Goal: Transaction & Acquisition: Purchase product/service

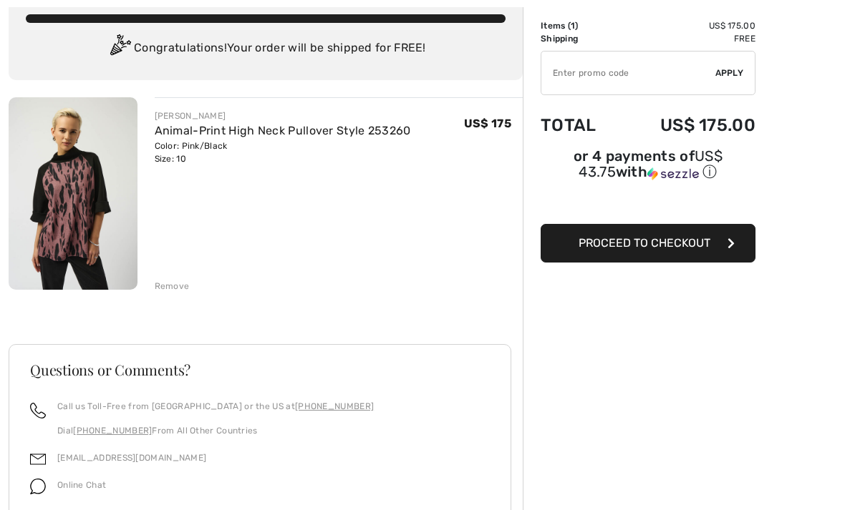
scroll to position [94, 0]
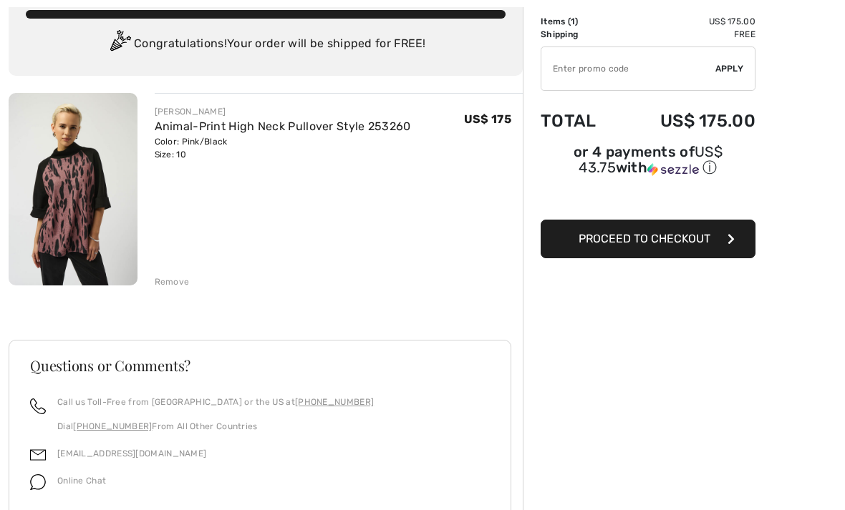
click at [720, 256] on button "Proceed to Checkout" at bounding box center [648, 239] width 215 height 39
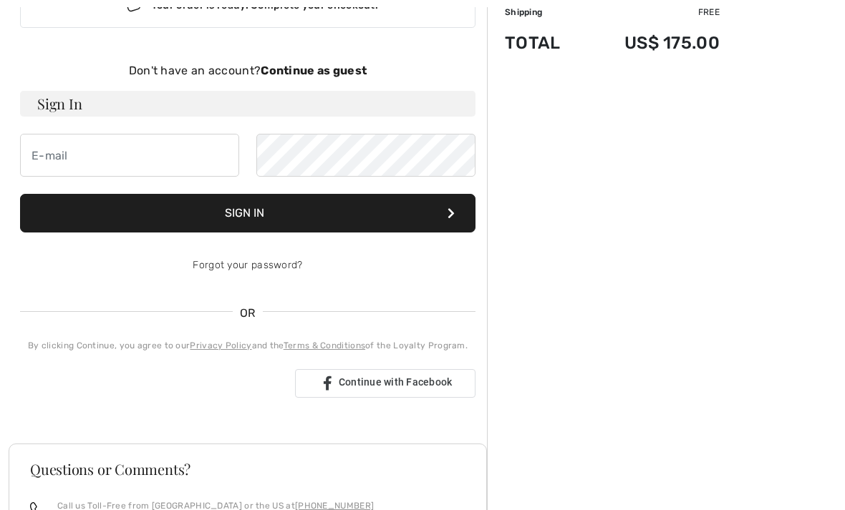
scroll to position [120, 0]
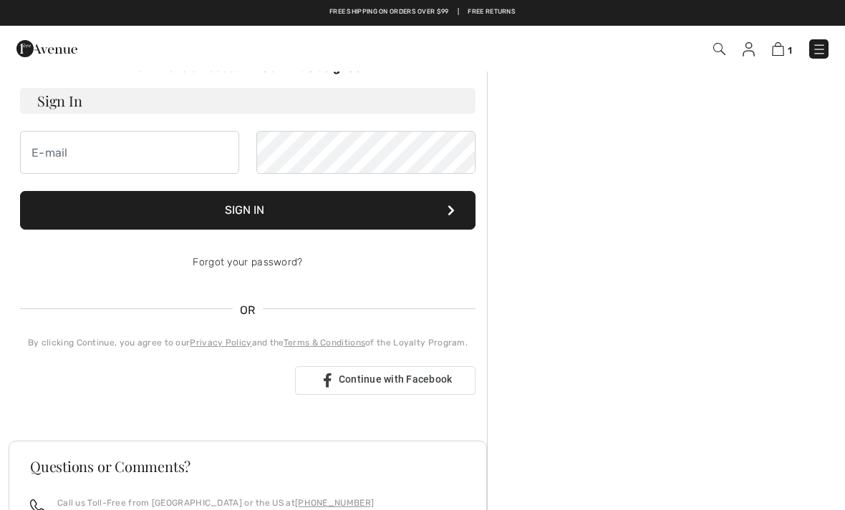
click at [650, 286] on div "Order Summary Details Items ( 1 ) US$ 175.00 Promo code US$ 0.00 Shipping Free …" at bounding box center [666, 360] width 358 height 818
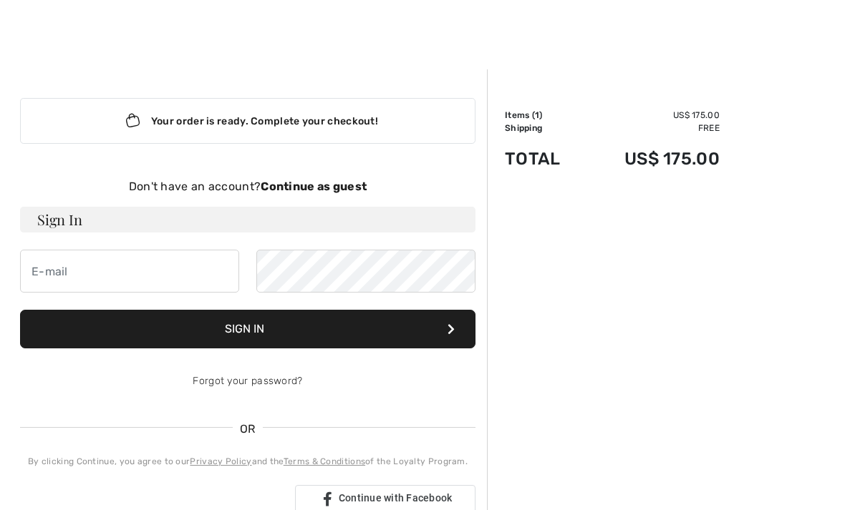
scroll to position [44, 0]
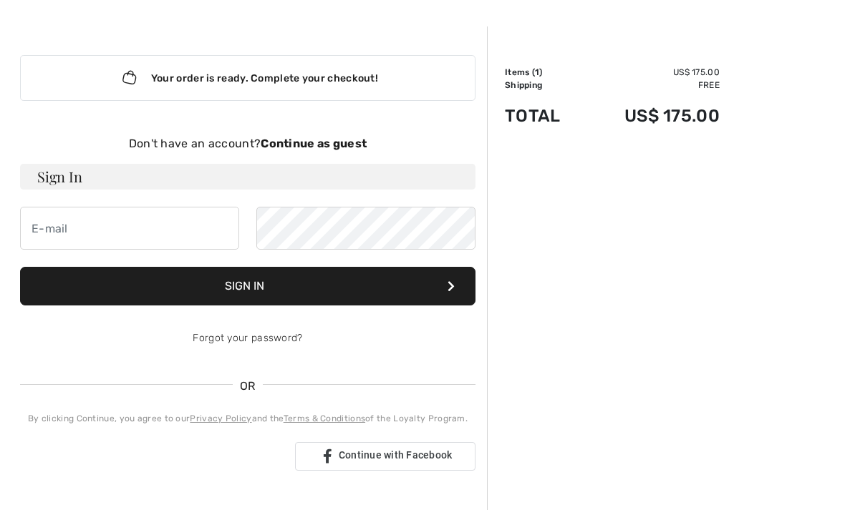
click at [356, 152] on div "Don't have an account? Continue as guest" at bounding box center [247, 143] width 455 height 17
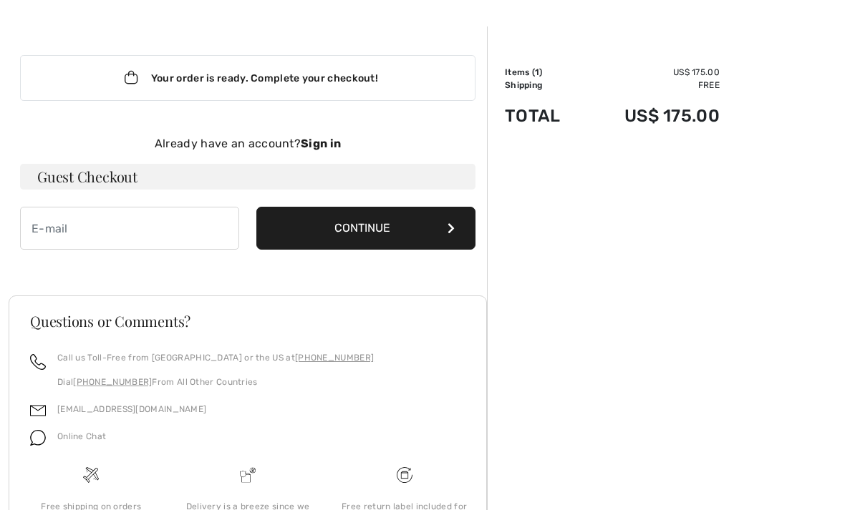
click at [173, 190] on div "Already have an account? Sign in Guest Checkout Continue" at bounding box center [247, 192] width 455 height 115
click at [173, 237] on input "email" at bounding box center [129, 228] width 219 height 43
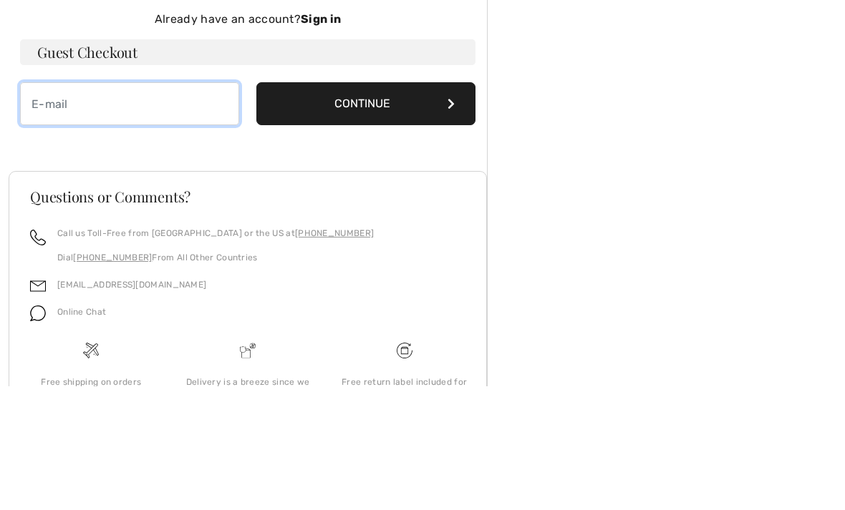
type input "[PERSON_NAME][EMAIL_ADDRESS][PERSON_NAME][DOMAIN_NAME]"
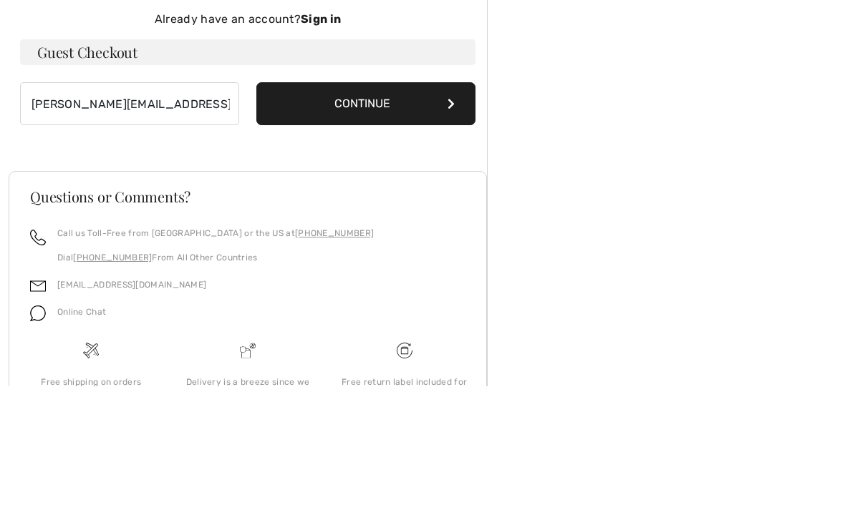
scroll to position [144, 0]
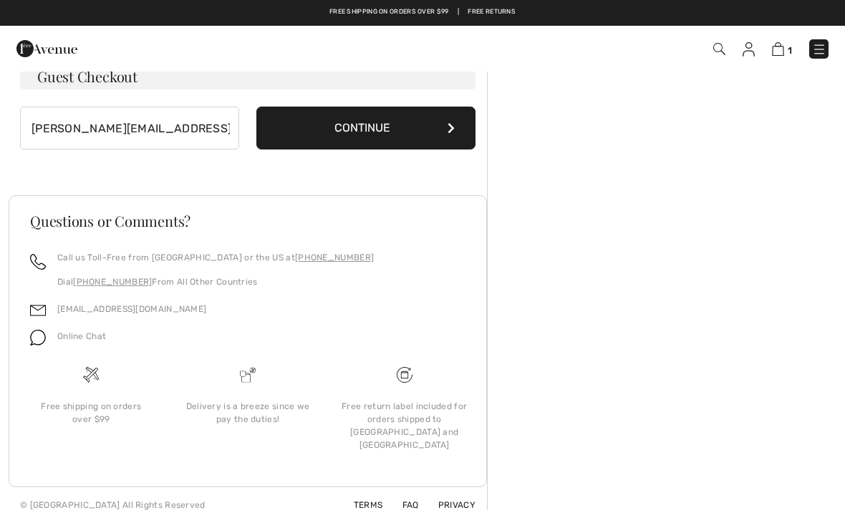
click at [408, 125] on button "Continue" at bounding box center [365, 128] width 219 height 43
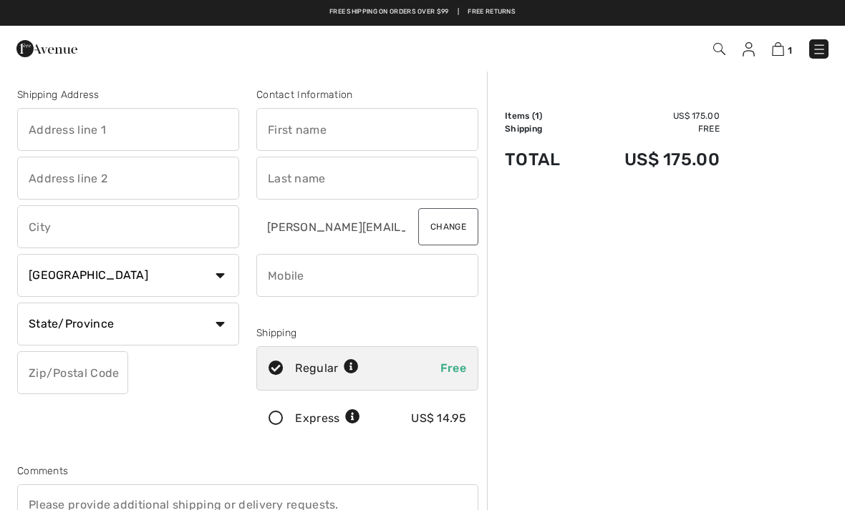
click at [182, 142] on input "text" at bounding box center [128, 129] width 222 height 43
click at [209, 185] on input "text" at bounding box center [128, 178] width 222 height 43
type input "8300 Burdette Road"
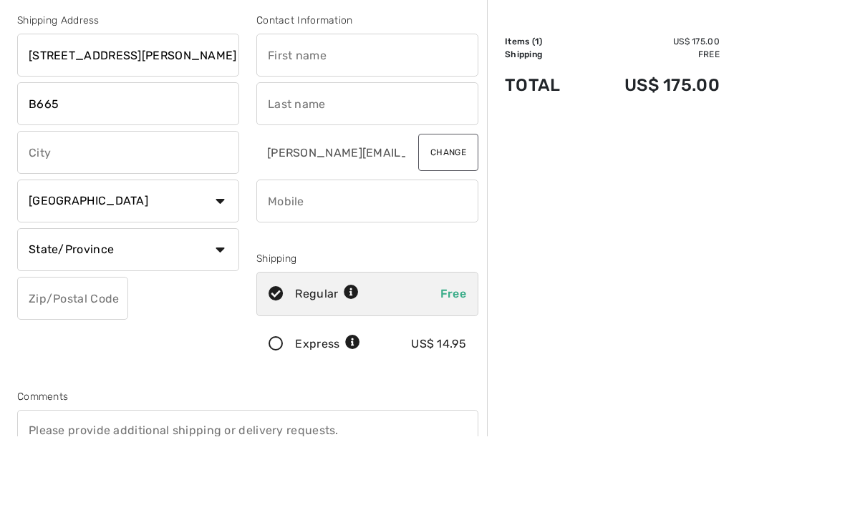
type input "B665"
click at [415, 108] on input "text" at bounding box center [367, 129] width 222 height 43
type input "Patricia"
type input "Georgilakis"
click at [187, 205] on input "text" at bounding box center [128, 226] width 222 height 43
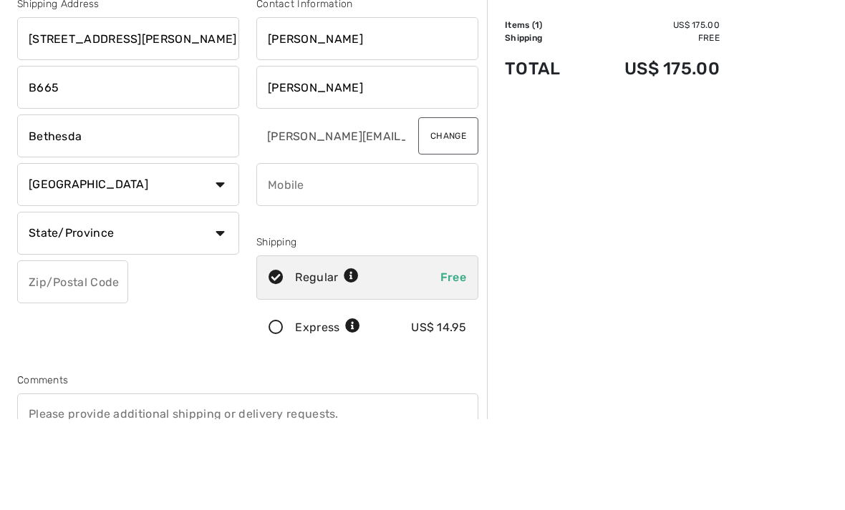
click at [210, 254] on select "Country Canada United States Afghanistan Aland Islands Albania Algeria American…" at bounding box center [128, 275] width 222 height 43
type input "Bethesda"
select select "US"
click at [209, 236] on select "State/Province Alabama Alaska American Samoa Arizona Arkansas California Colora…" at bounding box center [128, 233] width 222 height 43
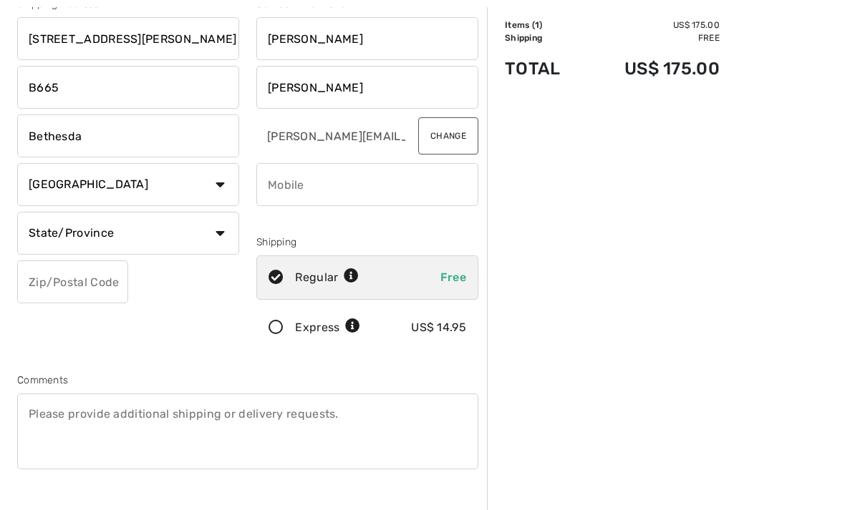
select select "MD"
click at [117, 295] on input "text" at bounding box center [72, 282] width 111 height 43
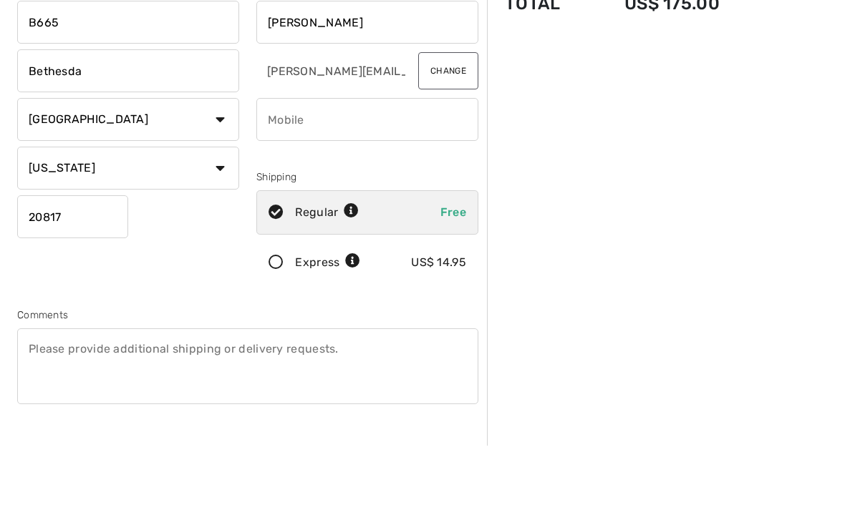
type input "20817"
click at [441, 163] on input "phone" at bounding box center [367, 184] width 222 height 43
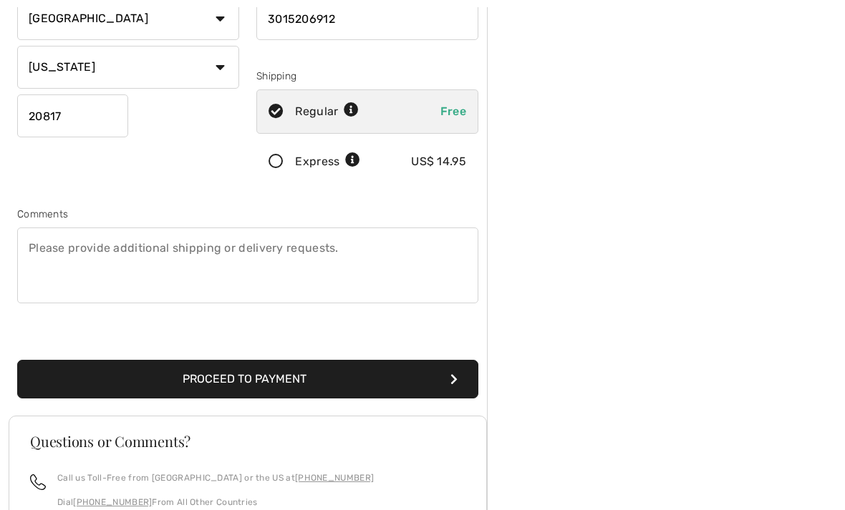
scroll to position [257, 0]
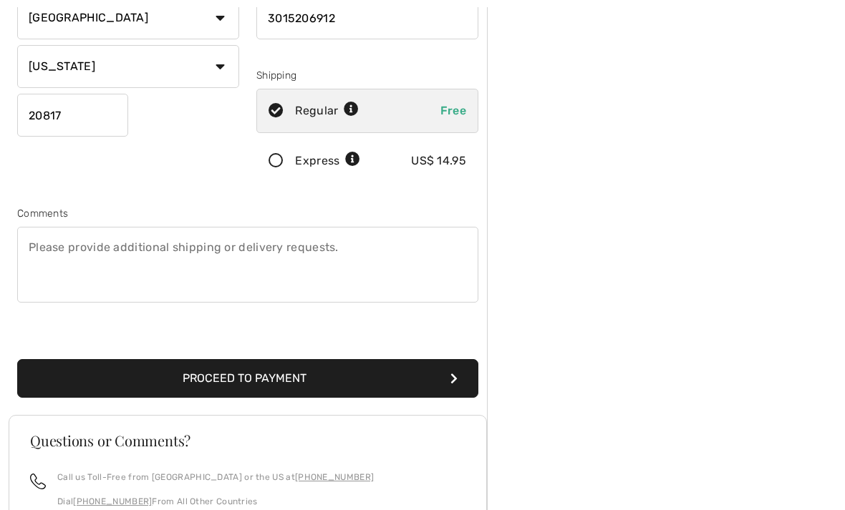
type input "3015206912"
click at [432, 381] on button "Proceed to Payment" at bounding box center [247, 379] width 461 height 39
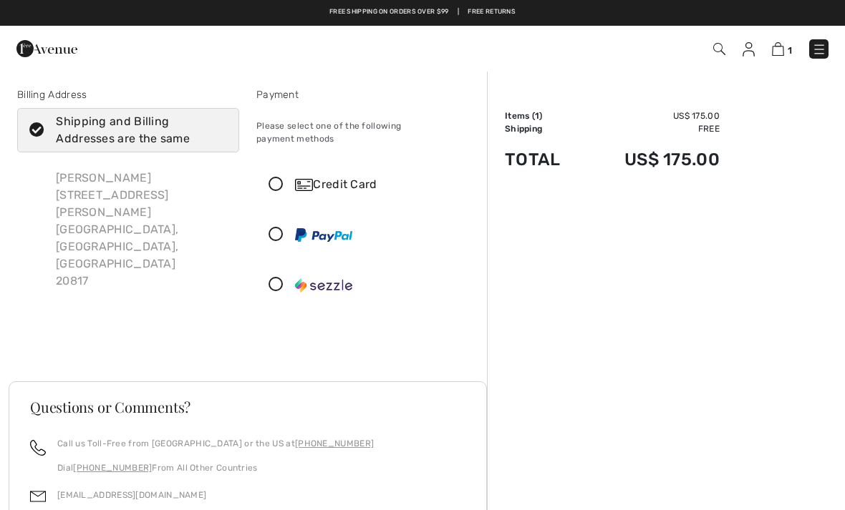
click at [373, 183] on div "Credit Card" at bounding box center [367, 184] width 220 height 43
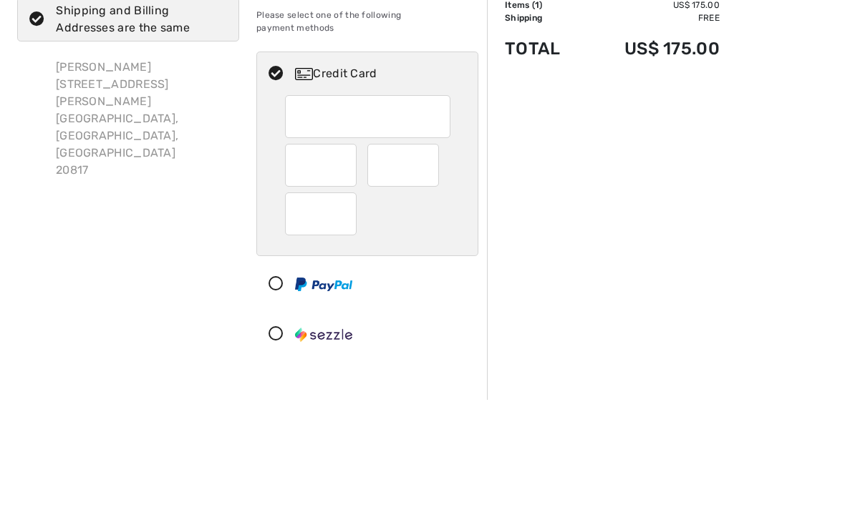
scroll to position [111, 0]
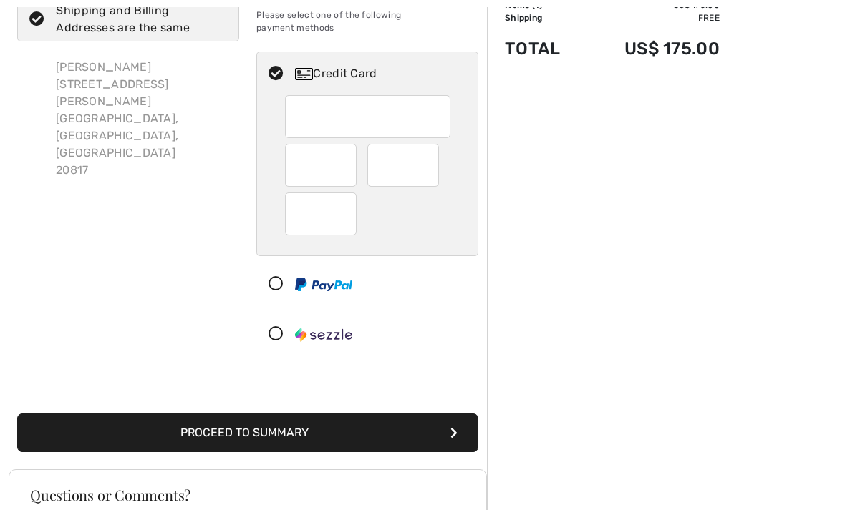
click at [437, 163] on div at bounding box center [403, 165] width 72 height 43
click at [352, 210] on div at bounding box center [321, 214] width 72 height 43
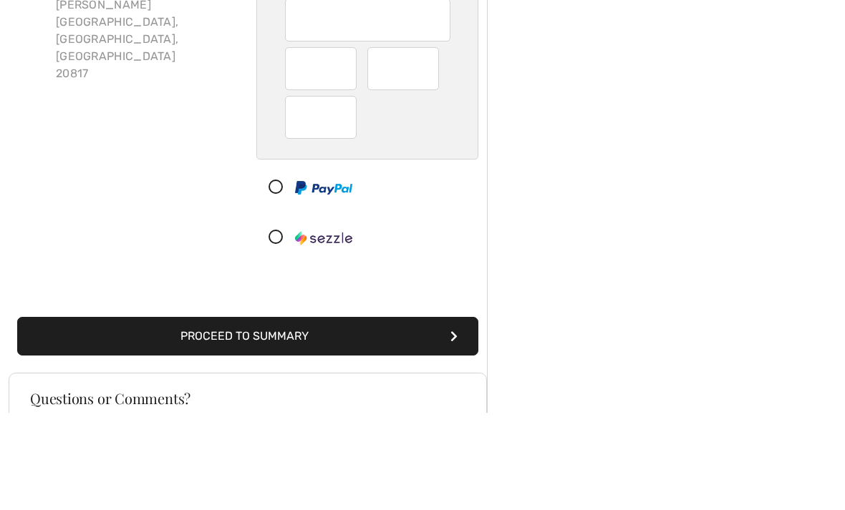
scroll to position [208, 0]
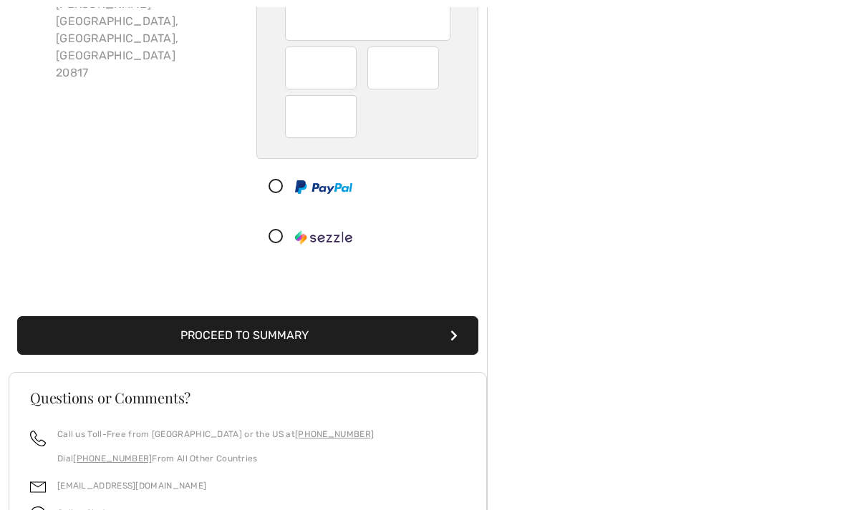
click at [420, 331] on button "Proceed to Summary" at bounding box center [247, 335] width 461 height 39
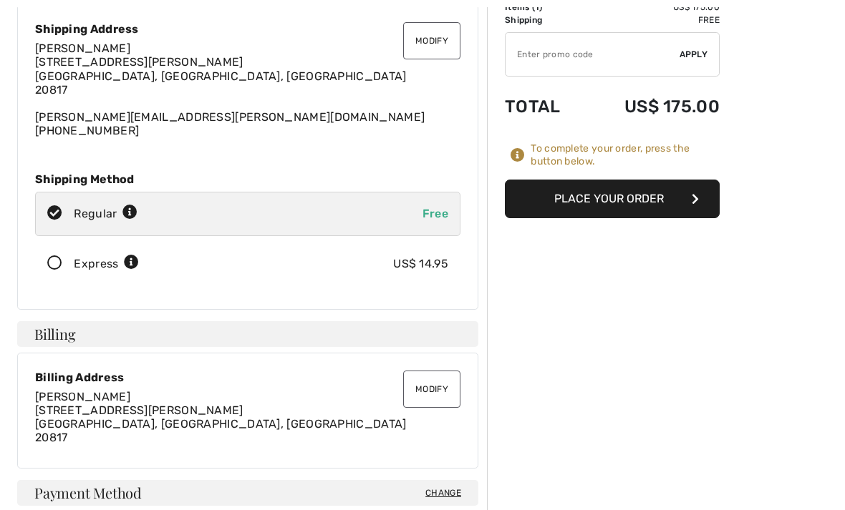
scroll to position [112, 0]
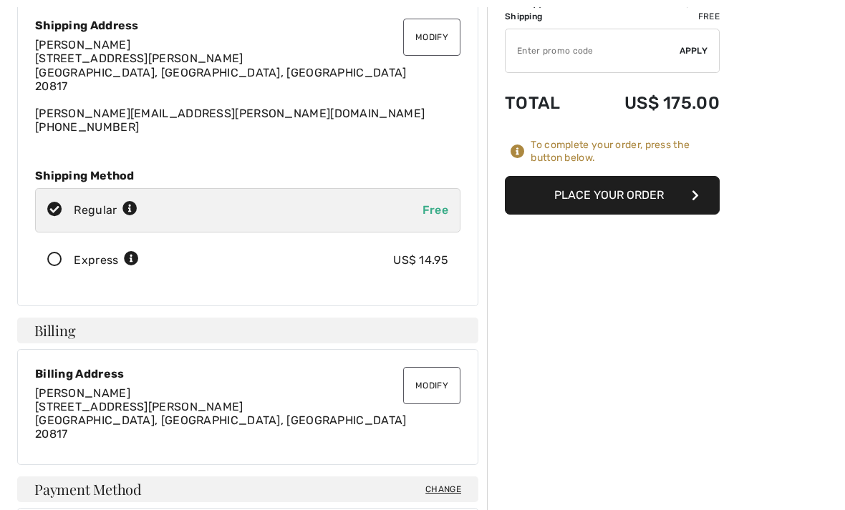
click at [450, 387] on button "Modify" at bounding box center [431, 385] width 57 height 37
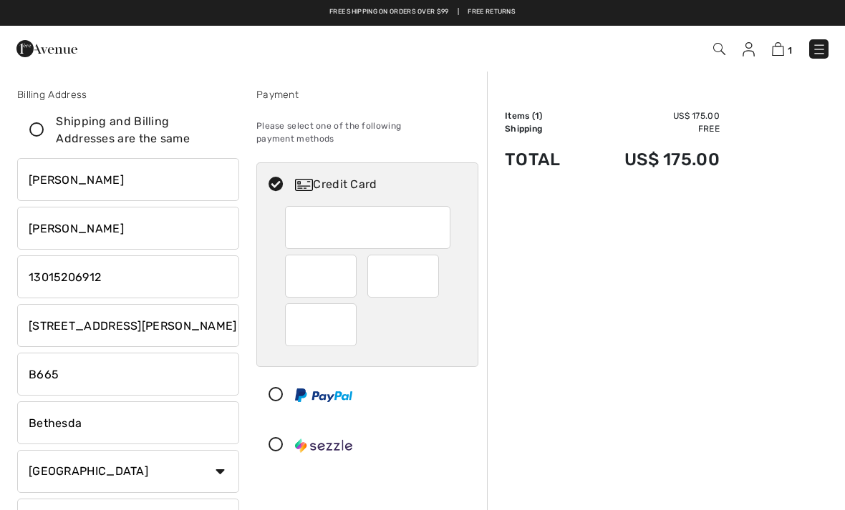
click at [223, 332] on input "8300 Burdette Road" at bounding box center [128, 325] width 222 height 43
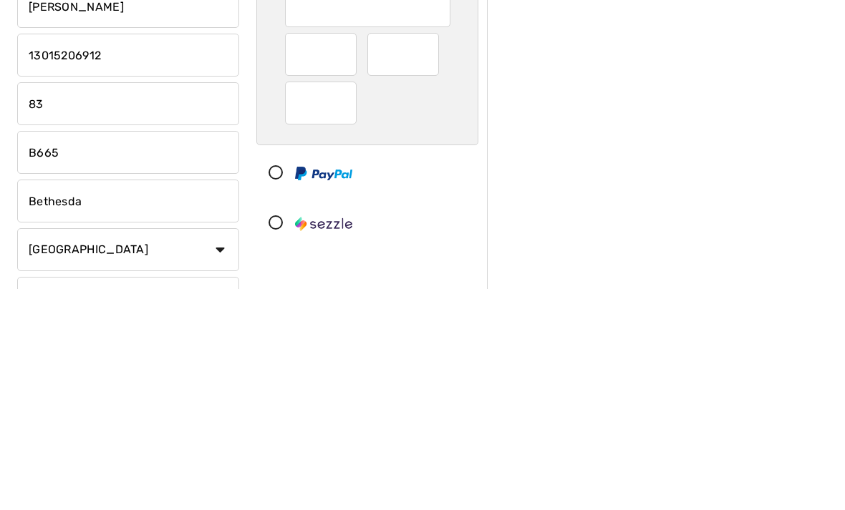
type input "8"
type input "P.O. Box 1432"
click at [203, 353] on input "B665" at bounding box center [128, 374] width 222 height 43
type input "B"
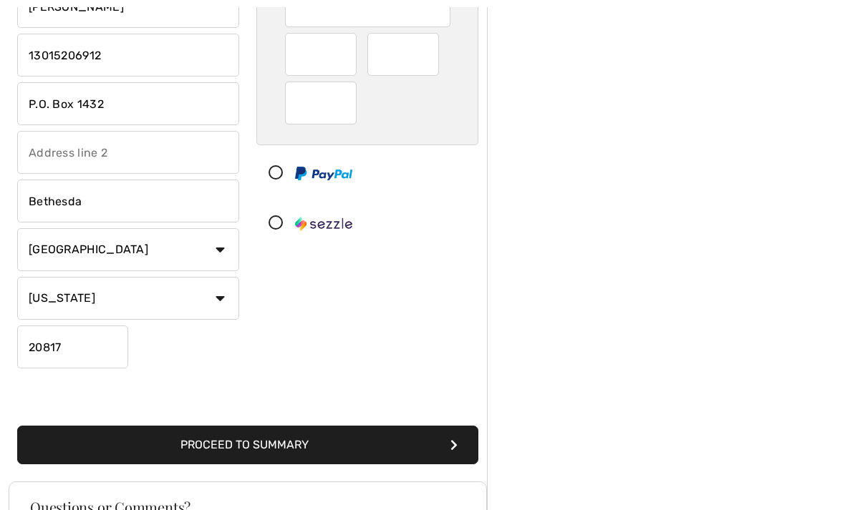
click at [199, 204] on input "Bethesda" at bounding box center [128, 201] width 222 height 43
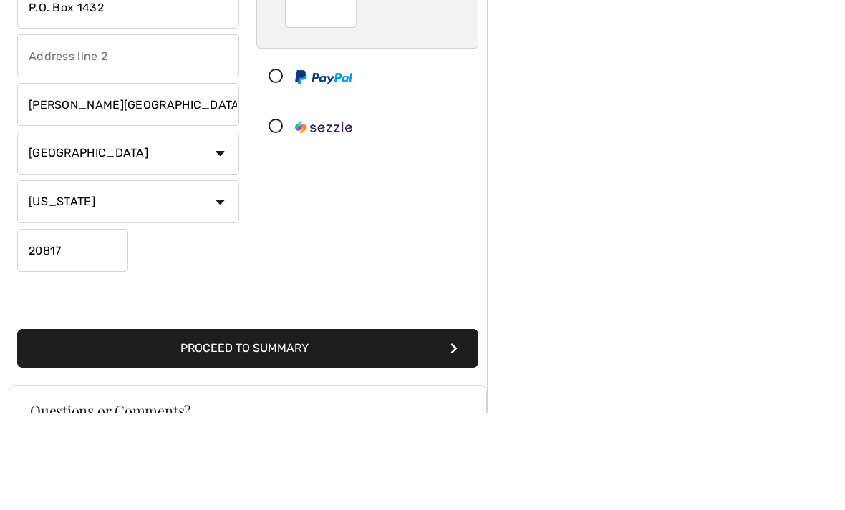
click at [234, 278] on select "State/Province Alabama Alaska American Samoa Arizona Arkansas California Colora…" at bounding box center [128, 299] width 222 height 43
type input "Bethany Beach"
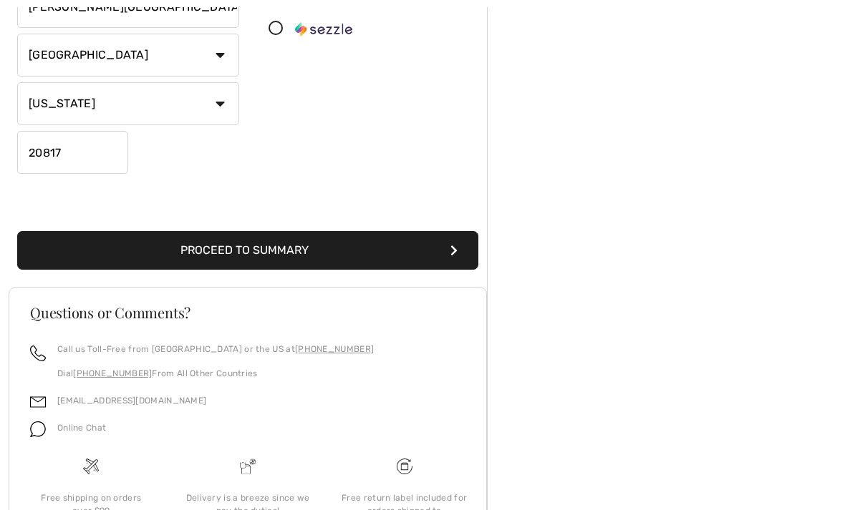
select select "DE"
click at [123, 157] on input "20817" at bounding box center [72, 152] width 111 height 43
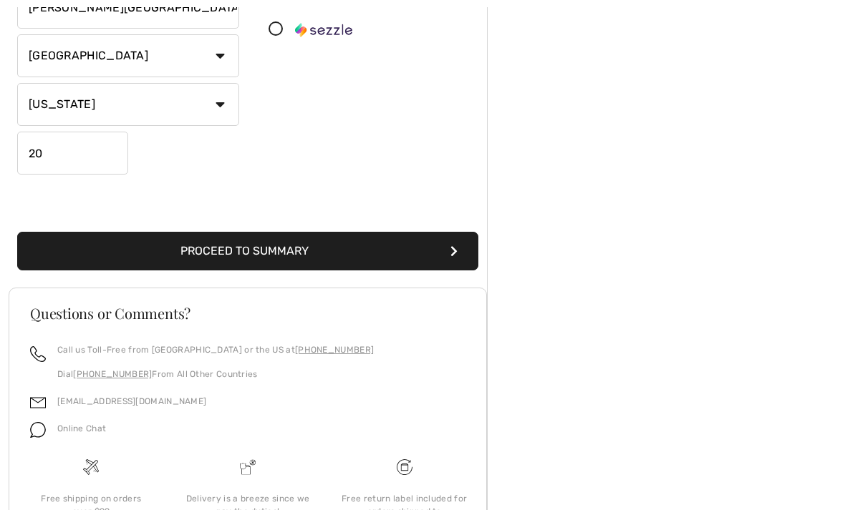
type input "2"
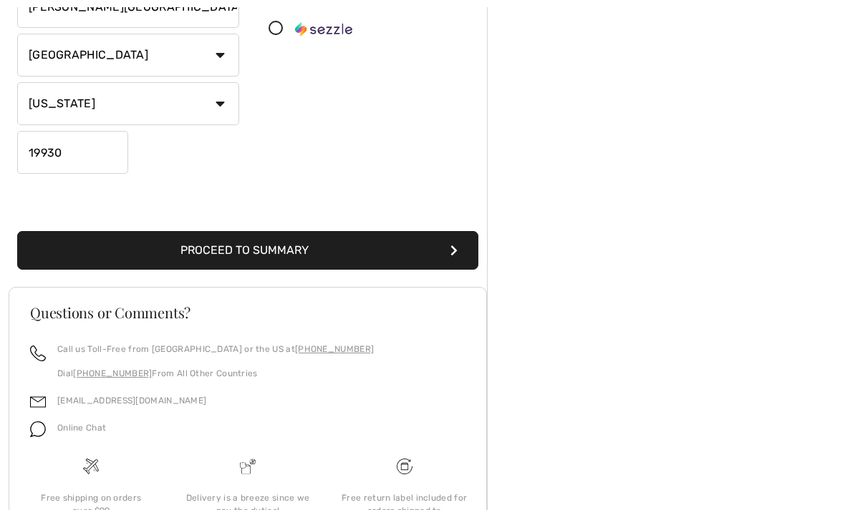
type input "19930"
click at [402, 264] on button "Proceed to Summary" at bounding box center [247, 251] width 461 height 39
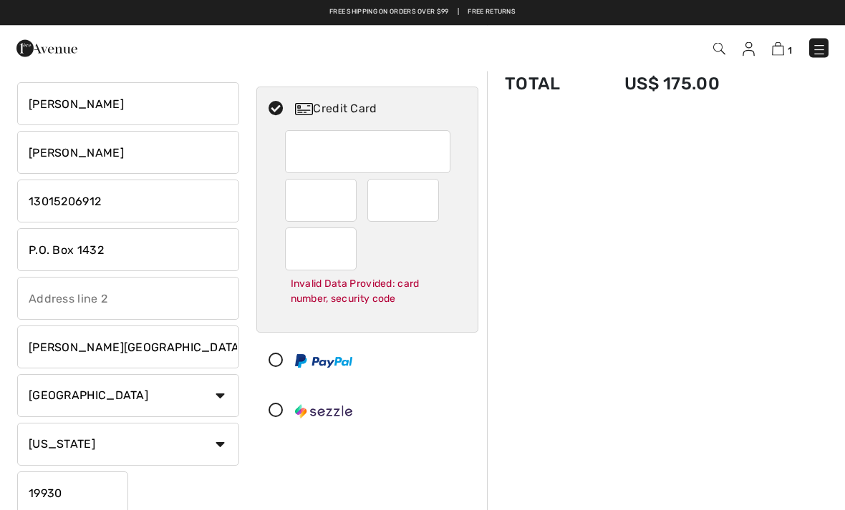
scroll to position [47, 0]
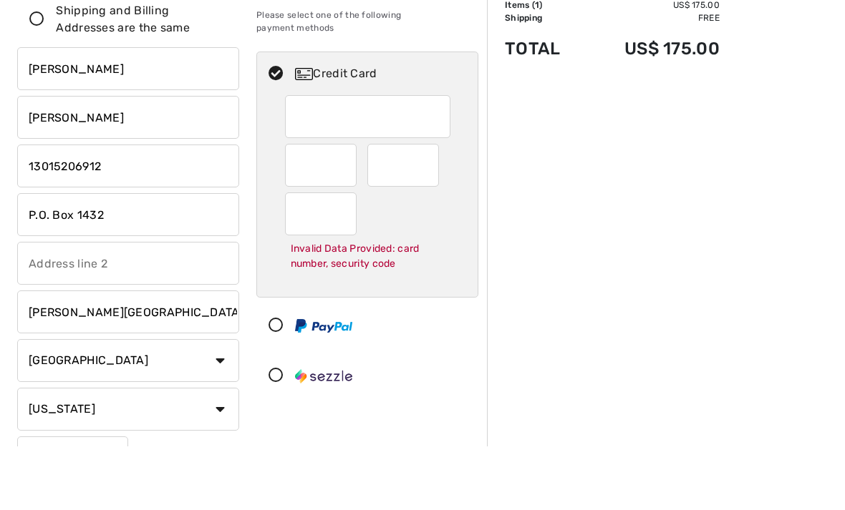
click at [354, 208] on div at bounding box center [321, 229] width 72 height 43
click at [430, 165] on div at bounding box center [403, 165] width 72 height 43
click at [435, 165] on div at bounding box center [403, 165] width 72 height 43
click at [356, 207] on div at bounding box center [321, 214] width 72 height 43
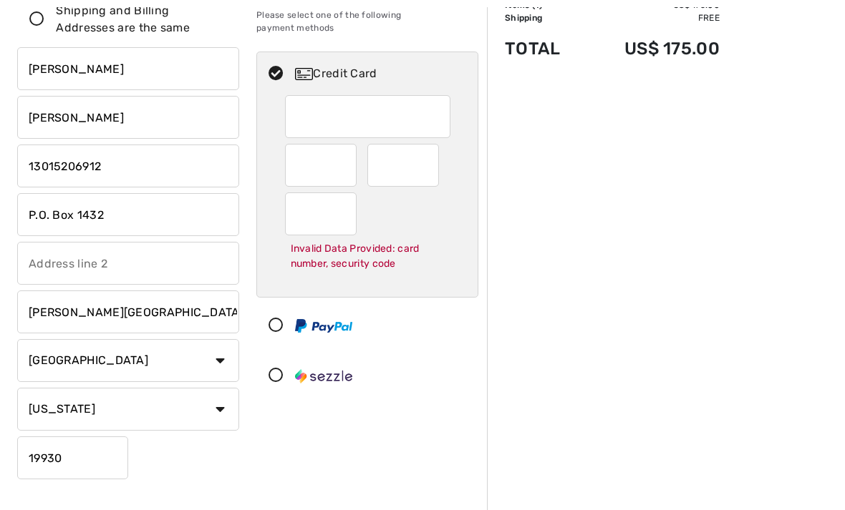
radio input "true"
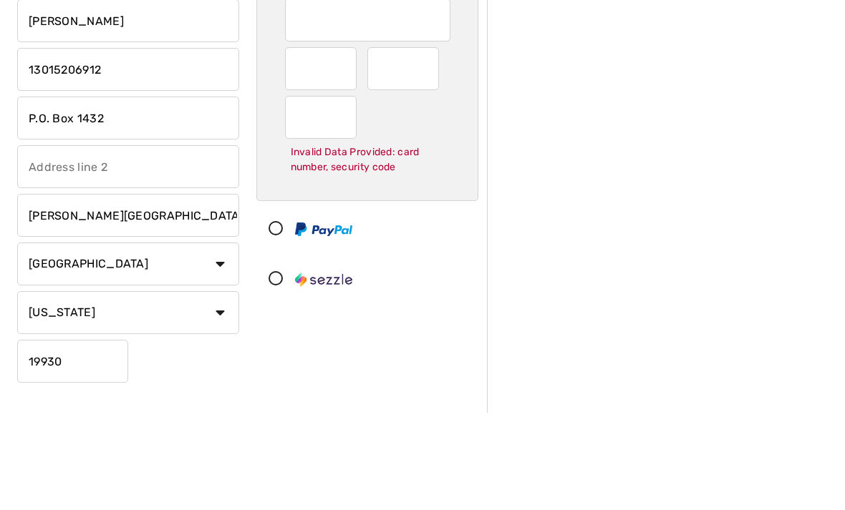
scroll to position [208, 0]
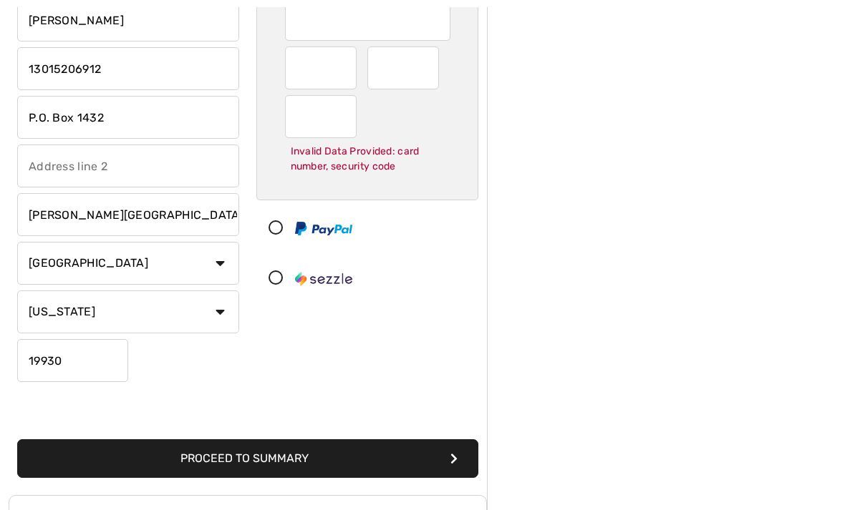
click at [659, 292] on div "Order Summary Details Items ( 1 ) US$ 175.00 Promo code US$ 0.00 Shipping Free …" at bounding box center [666, 342] width 358 height 961
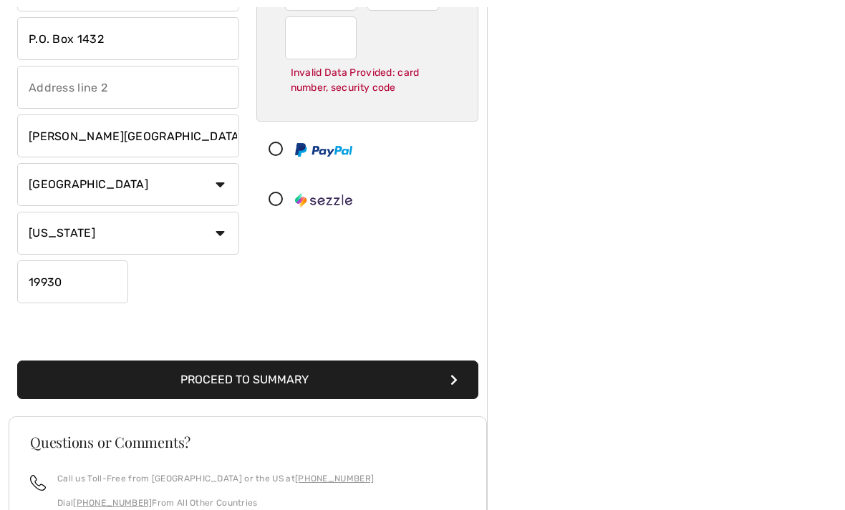
scroll to position [292, 0]
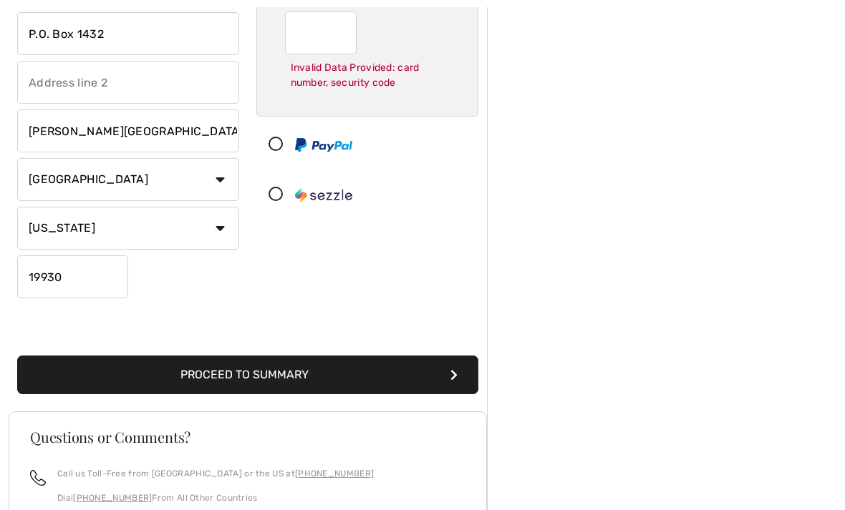
click at [427, 367] on button "Proceed to Summary" at bounding box center [247, 375] width 461 height 39
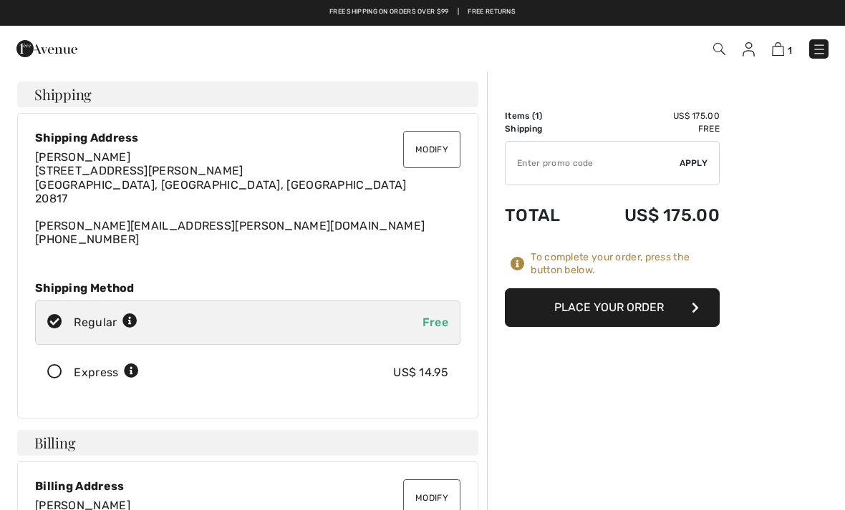
click at [689, 324] on button "Place Your Order" at bounding box center [612, 308] width 215 height 39
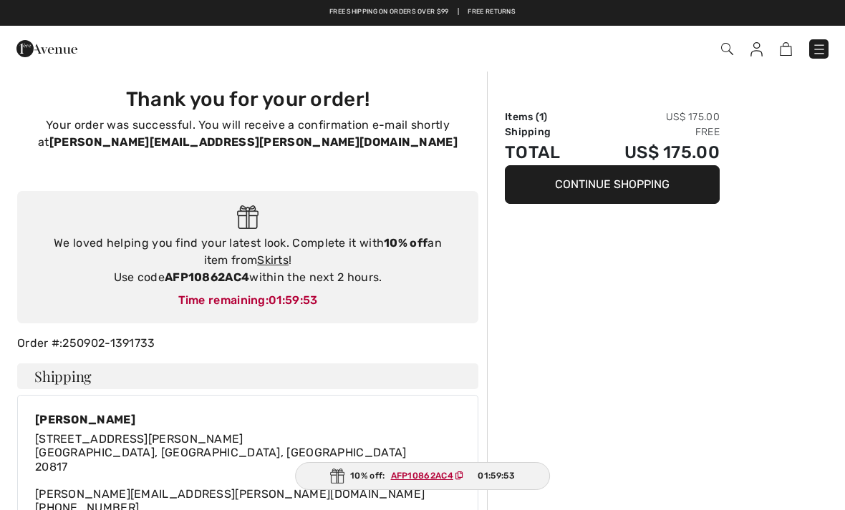
checkbox input "true"
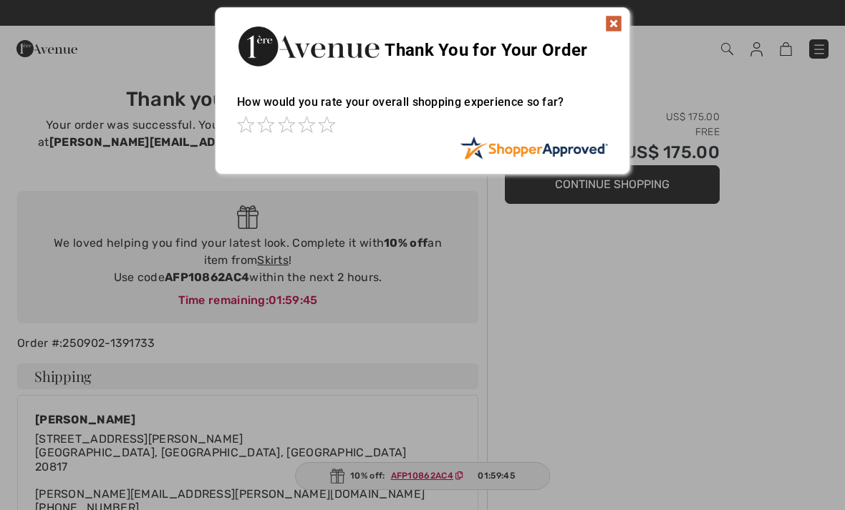
click at [613, 31] on img at bounding box center [613, 23] width 17 height 17
